Goal: Check status: Check status

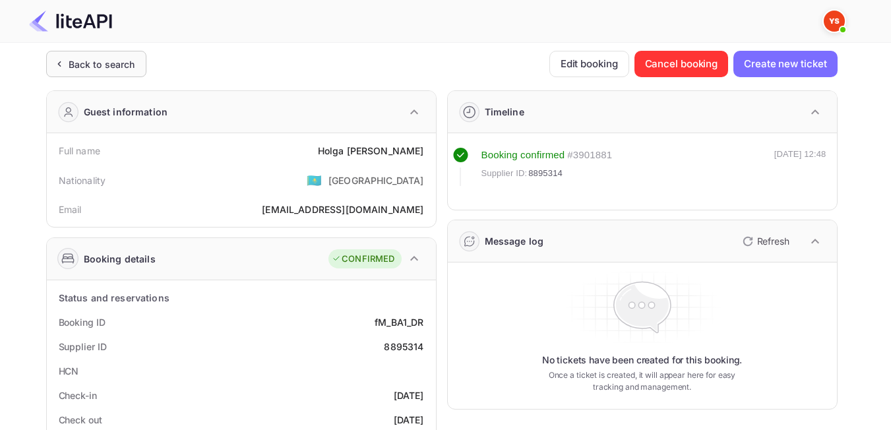
click at [92, 67] on div "Back to search" at bounding box center [102, 64] width 67 height 14
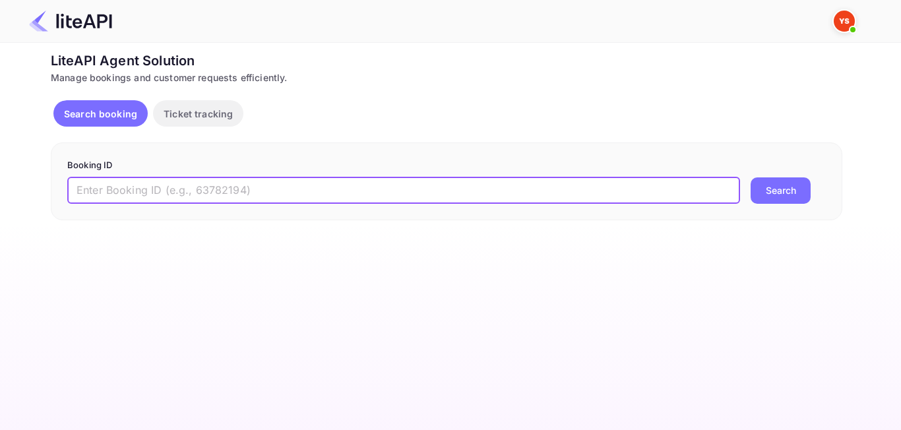
paste input "8011786"
type input "8011786"
click at [772, 202] on button "Search" at bounding box center [781, 190] width 60 height 26
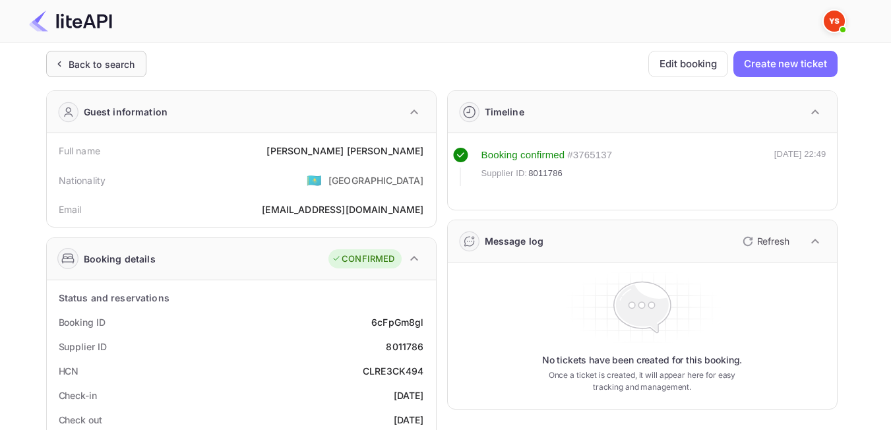
click at [86, 71] on div "Back to search" at bounding box center [96, 64] width 100 height 26
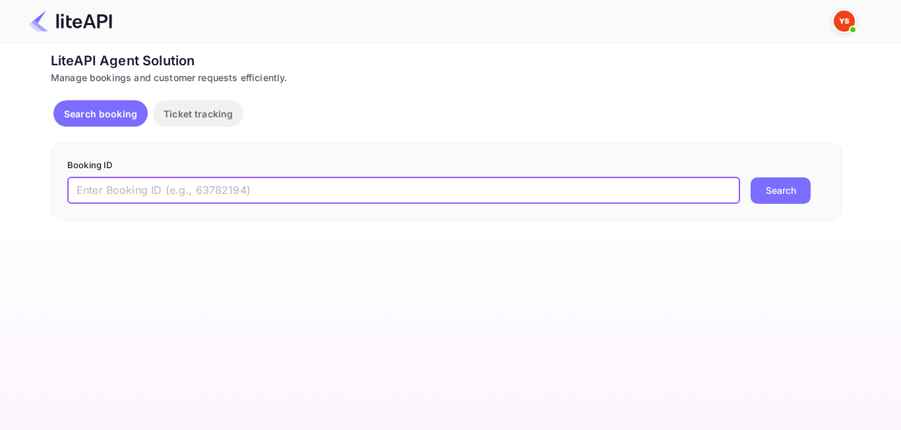
paste input "8884640"
type input "8884640"
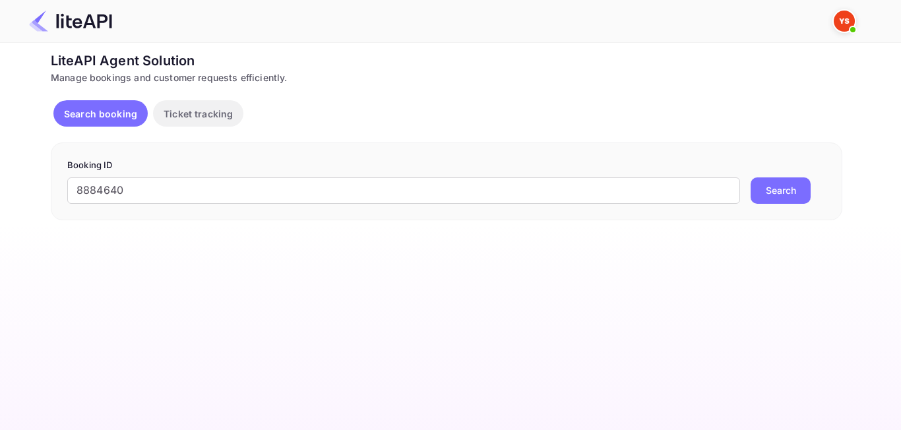
click at [771, 193] on button "Search" at bounding box center [781, 190] width 60 height 26
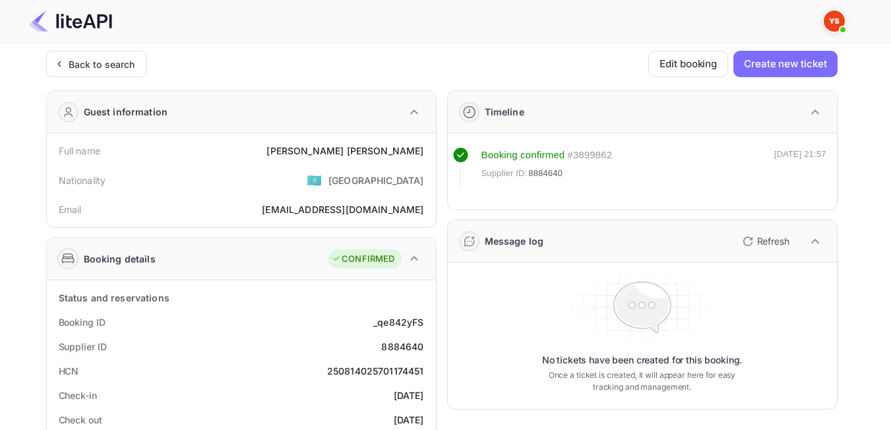
click at [69, 68] on div "Back to search" at bounding box center [102, 64] width 67 height 14
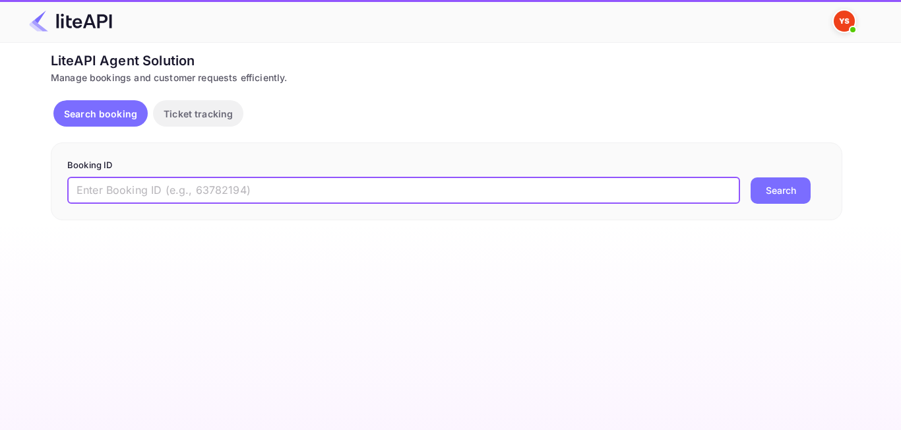
paste input "7383775"
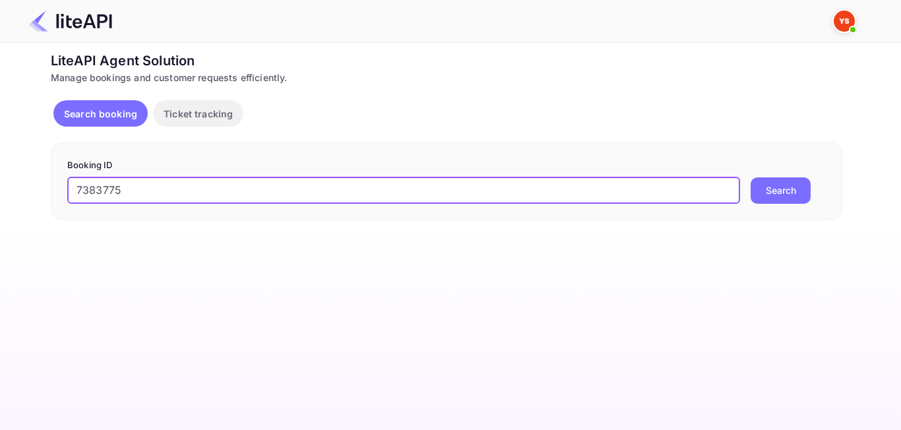
click at [79, 200] on input "7383775" at bounding box center [403, 190] width 673 height 26
type input "7383775"
click at [751, 177] on button "Search" at bounding box center [781, 190] width 60 height 26
